Goal: Task Accomplishment & Management: Manage account settings

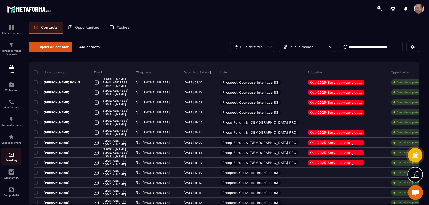
scroll to position [5, 0]
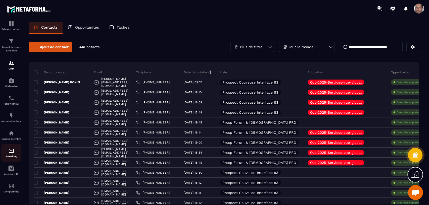
click at [10, 150] on img at bounding box center [11, 151] width 6 height 6
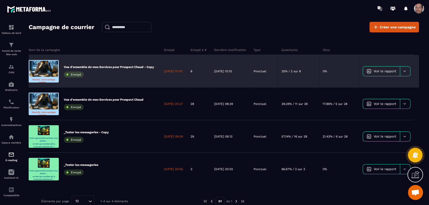
click at [392, 70] on span "Voir le rapport" at bounding box center [385, 71] width 22 height 4
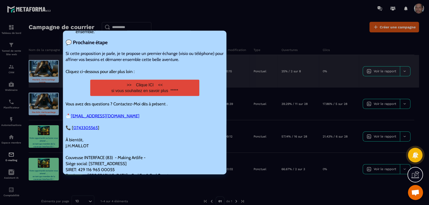
scroll to position [609, 0]
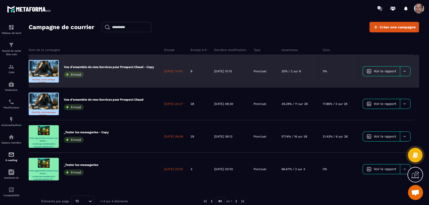
click at [395, 74] on link "Voir le rapport" at bounding box center [381, 72] width 37 height 10
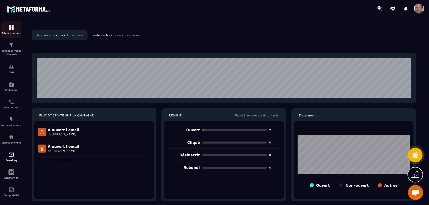
click at [12, 30] on img at bounding box center [11, 27] width 6 height 6
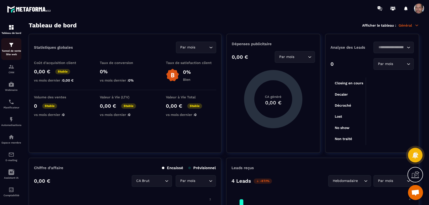
click at [16, 46] on div "Tunnel de vente Site web" at bounding box center [11, 49] width 20 height 14
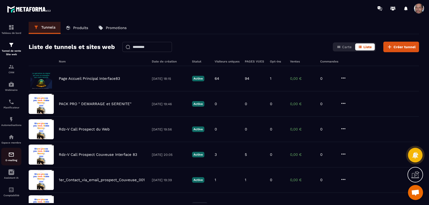
scroll to position [5, 0]
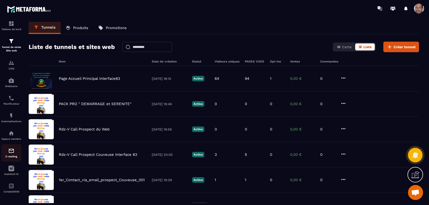
click at [13, 153] on img at bounding box center [11, 151] width 6 height 6
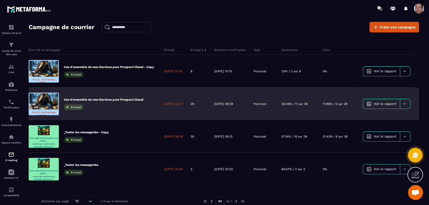
click at [120, 101] on p "Vue d'ensemble de mes Services pour Prospect Chaud" at bounding box center [104, 100] width 80 height 4
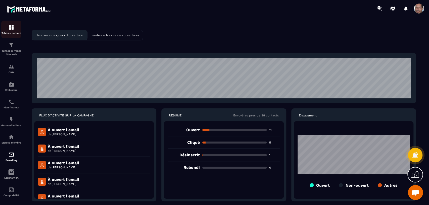
click at [11, 29] on img at bounding box center [11, 27] width 6 height 6
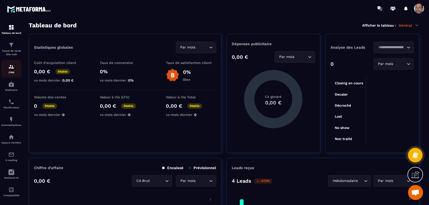
click at [13, 71] on div "CRM" at bounding box center [11, 69] width 20 height 10
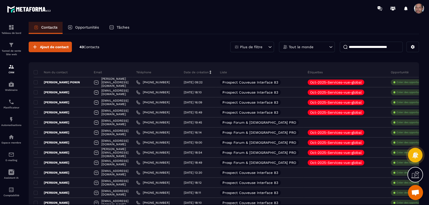
drag, startPoint x: 274, startPoint y: 50, endPoint x: 272, endPoint y: 48, distance: 3.7
click at [273, 49] on div "Plus de filtre Tout le monde" at bounding box center [324, 47] width 189 height 11
click at [269, 45] on icon at bounding box center [269, 46] width 5 height 5
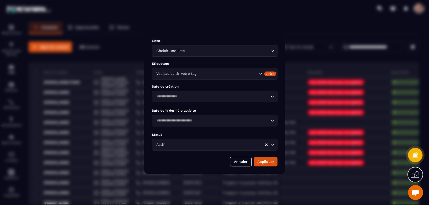
click at [277, 55] on div "Choisir une liste Loading..." at bounding box center [215, 51] width 126 height 12
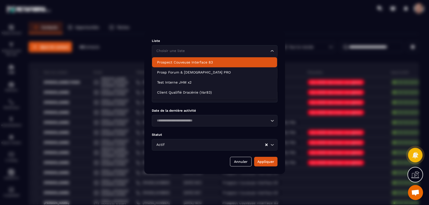
click at [240, 62] on p "Prospect Couveuse Interface 83" at bounding box center [214, 62] width 115 height 5
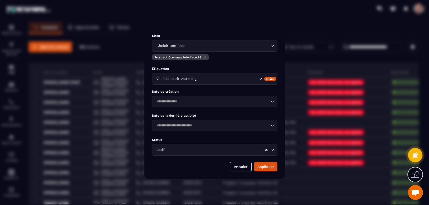
click at [273, 150] on icon "Search for option" at bounding box center [272, 150] width 5 height 5
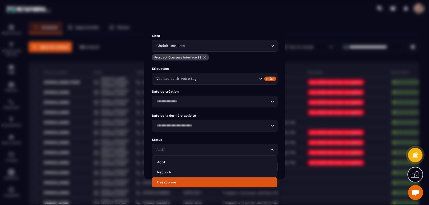
click at [215, 181] on p "Désabonné" at bounding box center [214, 182] width 115 height 5
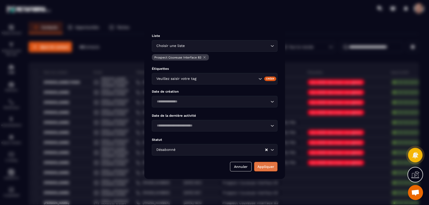
click at [266, 166] on button "Appliquer" at bounding box center [265, 167] width 23 height 10
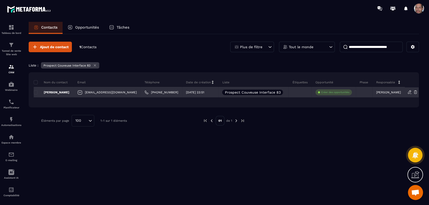
click at [50, 90] on div "[PERSON_NAME]" at bounding box center [54, 92] width 40 height 10
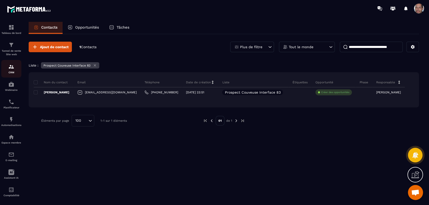
click at [8, 70] on div "CRM" at bounding box center [11, 69] width 20 height 10
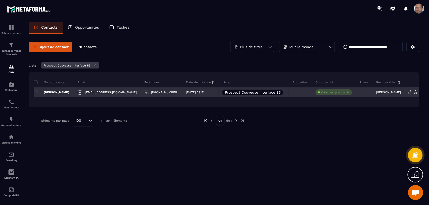
click at [157, 89] on div "[PHONE_NUMBER]" at bounding box center [161, 92] width 41 height 10
click at [148, 90] on link "[PHONE_NUMBER]" at bounding box center [161, 92] width 33 height 4
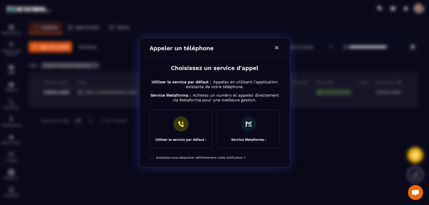
click at [276, 48] on icon "Modal window" at bounding box center [276, 47] width 3 height 3
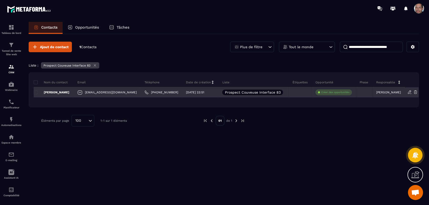
click at [111, 93] on div "[EMAIL_ADDRESS][DOMAIN_NAME]" at bounding box center [107, 92] width 67 height 10
click at [111, 91] on div "[EMAIL_ADDRESS][DOMAIN_NAME]" at bounding box center [107, 92] width 67 height 10
click at [49, 91] on p "[PERSON_NAME]" at bounding box center [52, 92] width 36 height 4
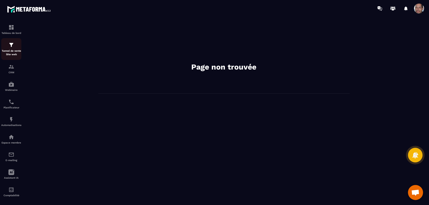
click at [14, 46] on img at bounding box center [11, 45] width 6 height 6
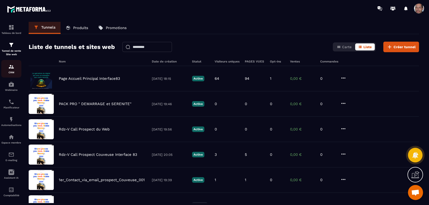
click at [10, 70] on img at bounding box center [11, 67] width 6 height 6
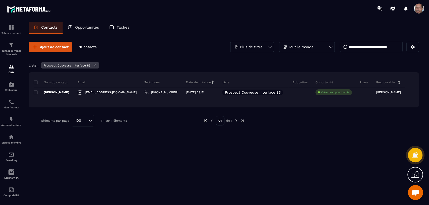
click at [398, 52] on input at bounding box center [371, 47] width 63 height 11
type input "***"
drag, startPoint x: 397, startPoint y: 47, endPoint x: 352, endPoint y: 50, distance: 45.1
click at [340, 48] on input "***" at bounding box center [371, 47] width 63 height 11
click at [96, 66] on icon at bounding box center [95, 66] width 4 height 4
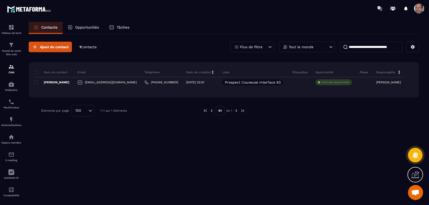
click at [416, 8] on span at bounding box center [419, 9] width 10 height 10
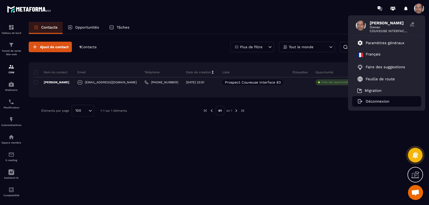
click at [380, 102] on p "Déconnexion" at bounding box center [378, 101] width 24 height 5
